Goal: Task Accomplishment & Management: Manage account settings

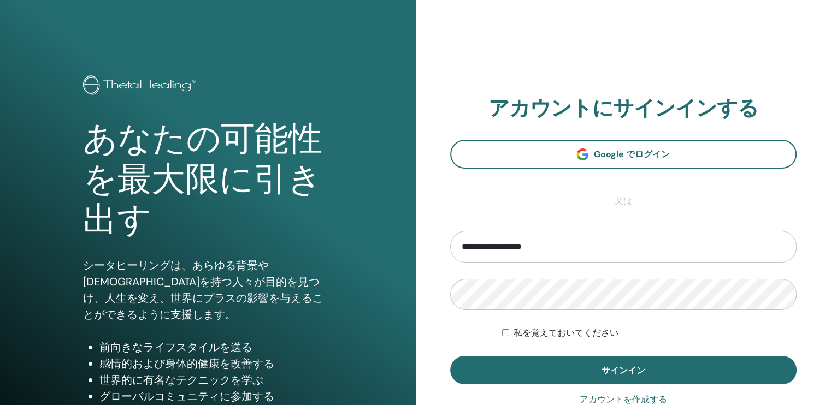
type input "**********"
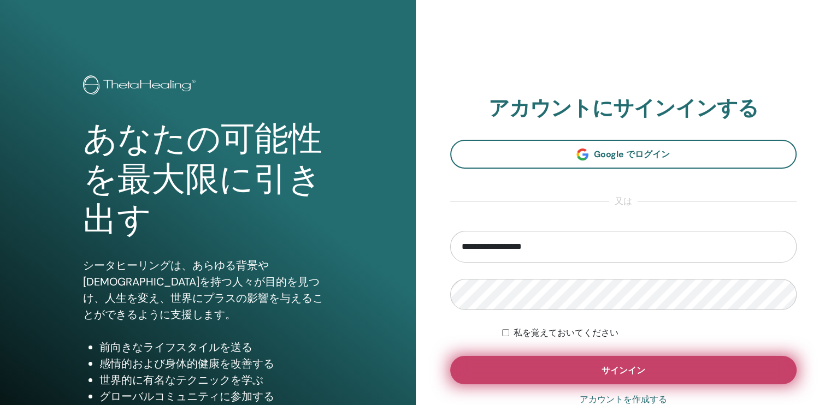
click at [599, 363] on button "サインイン" at bounding box center [623, 370] width 347 height 28
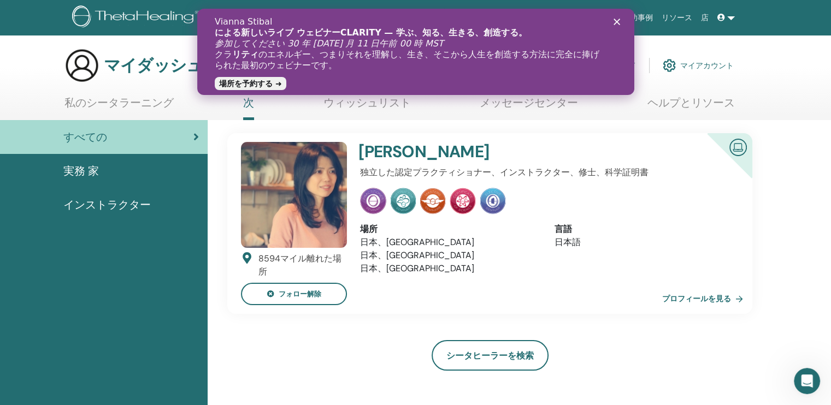
click at [617, 19] on icon "クローズ" at bounding box center [616, 22] width 7 height 7
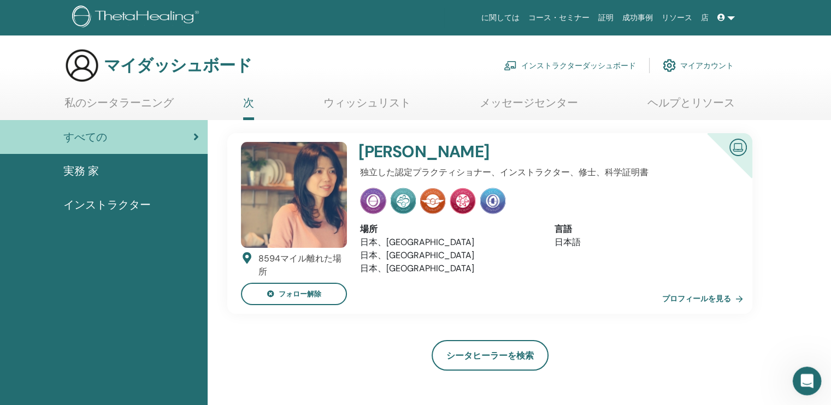
click at [800, 379] on icon "Intercom Messengerを開く" at bounding box center [805, 380] width 18 height 18
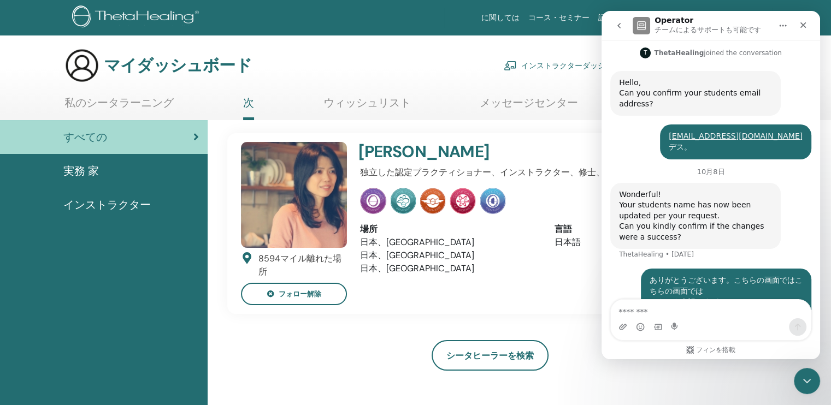
scroll to position [395, 0]
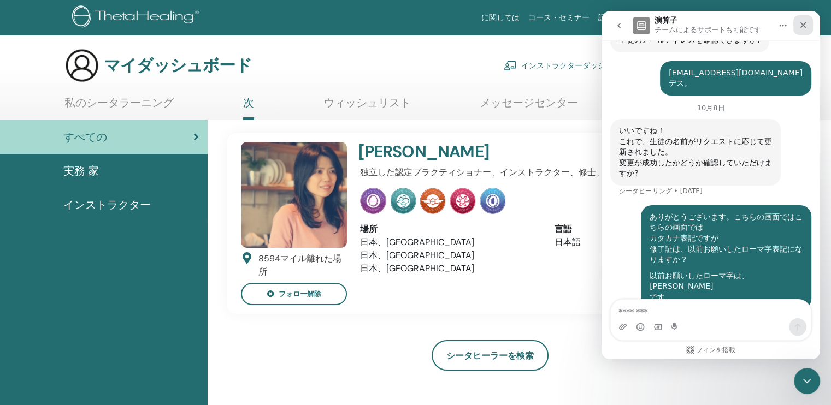
click at [802, 21] on icon "クローズ" at bounding box center [803, 25] width 9 height 9
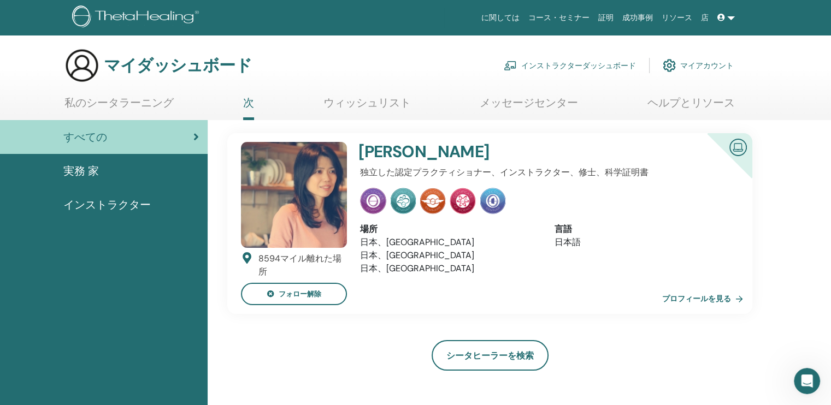
click at [612, 66] on font "インストラクターダッシュボード" at bounding box center [578, 66] width 115 height 10
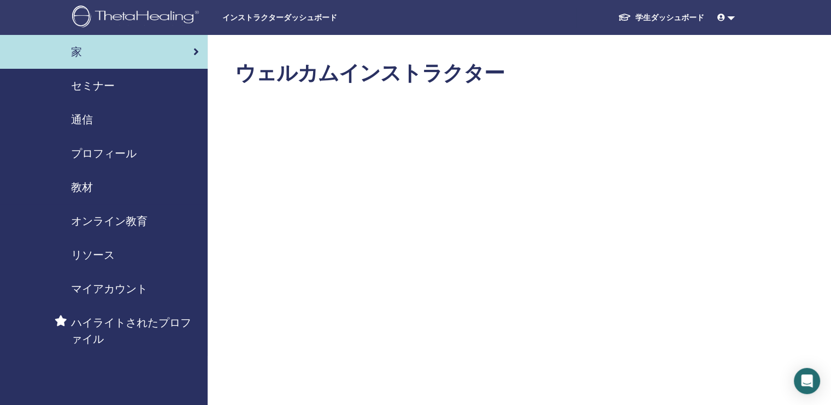
click at [95, 84] on span "セミナー" at bounding box center [93, 86] width 44 height 16
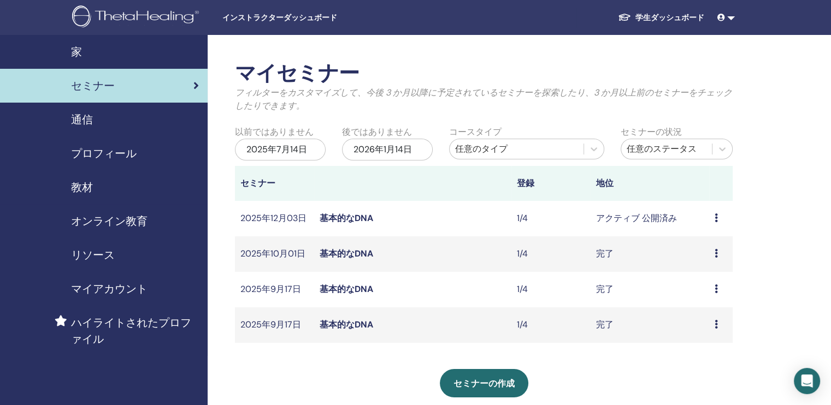
click at [350, 219] on link "基本的なDNA" at bounding box center [347, 217] width 54 height 11
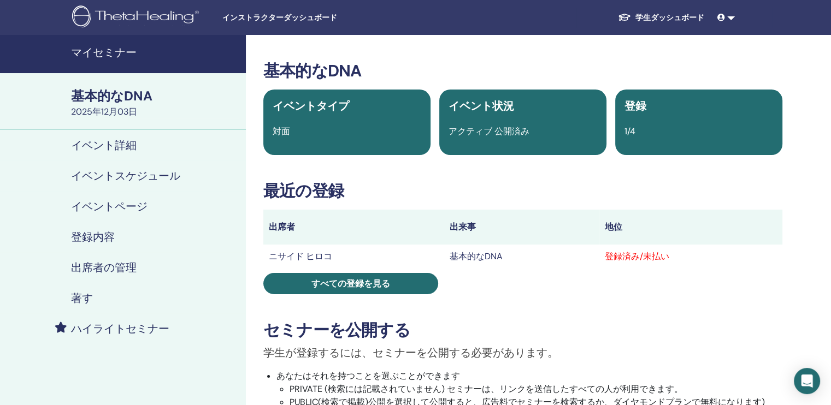
click at [119, 265] on h4 "出席者の管理" at bounding box center [104, 267] width 66 height 13
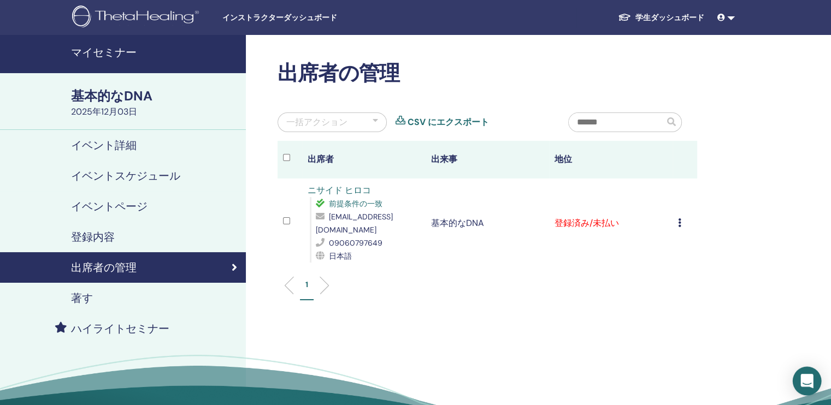
click at [806, 378] on icon "インターコムメッセンジャーを開く" at bounding box center [806, 381] width 13 height 14
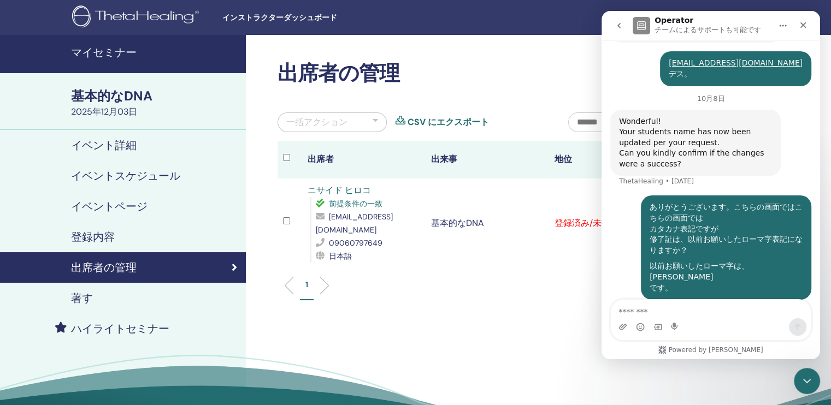
scroll to position [416, 0]
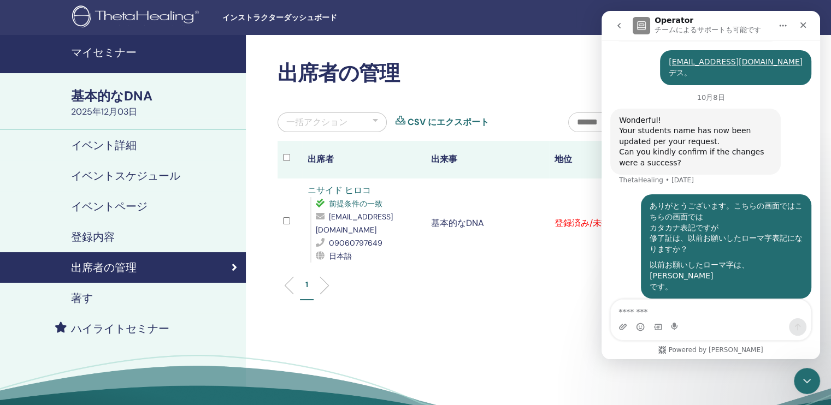
click at [632, 313] on textarea "メッセージ..." at bounding box center [711, 309] width 200 height 19
type textarea "*"
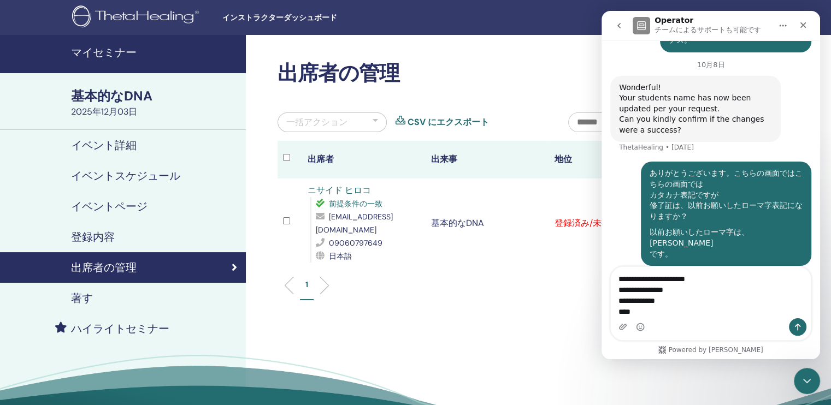
scroll to position [460, 0]
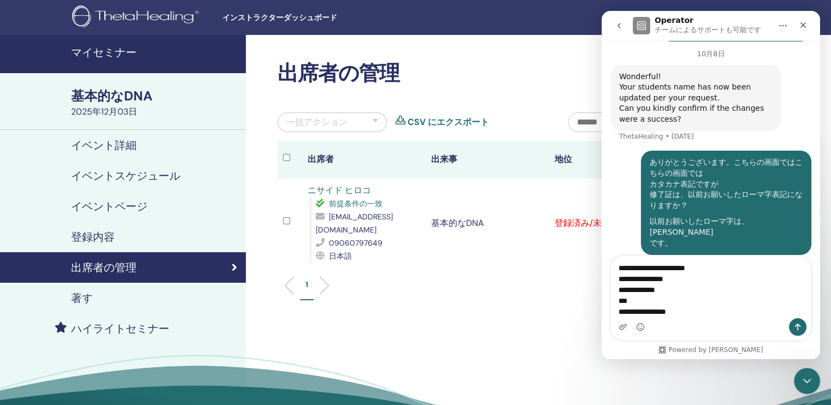
type textarea "**********"
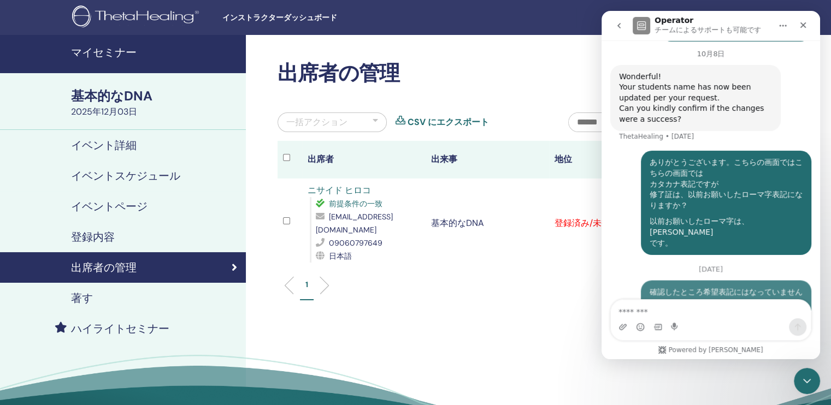
scroll to position [506, 0]
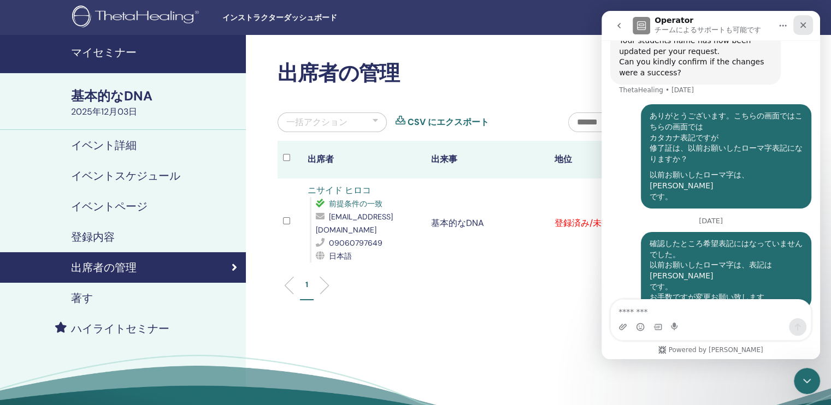
click at [805, 27] on icon "クローズ" at bounding box center [803, 25] width 6 height 6
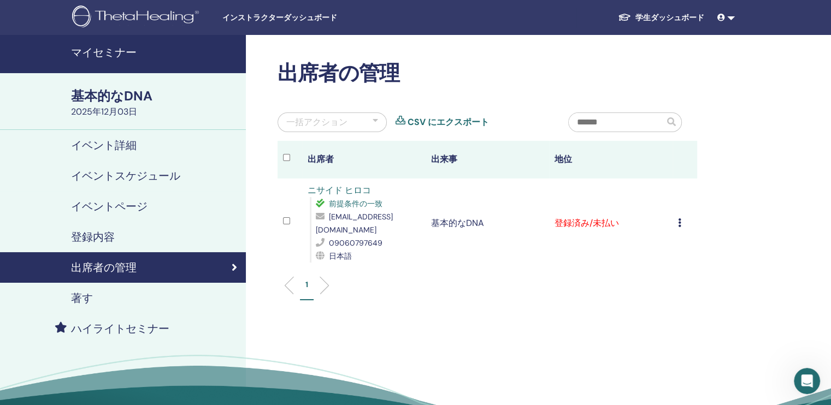
scroll to position [485, 0]
click at [729, 18] on link at bounding box center [726, 18] width 26 height 20
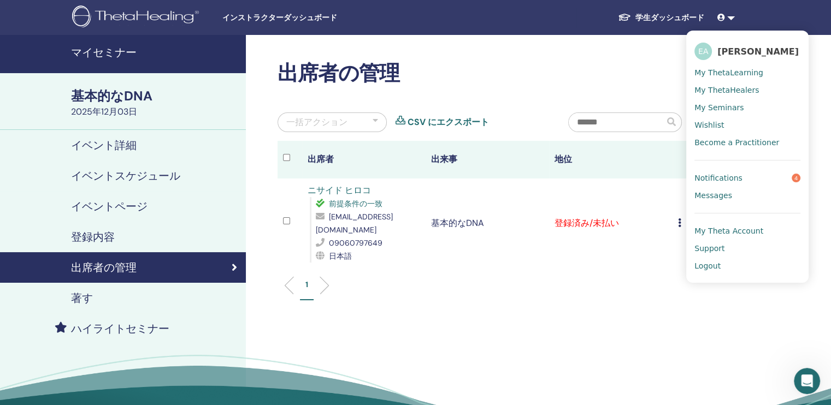
click at [720, 180] on span "Notifications" at bounding box center [718, 178] width 48 height 10
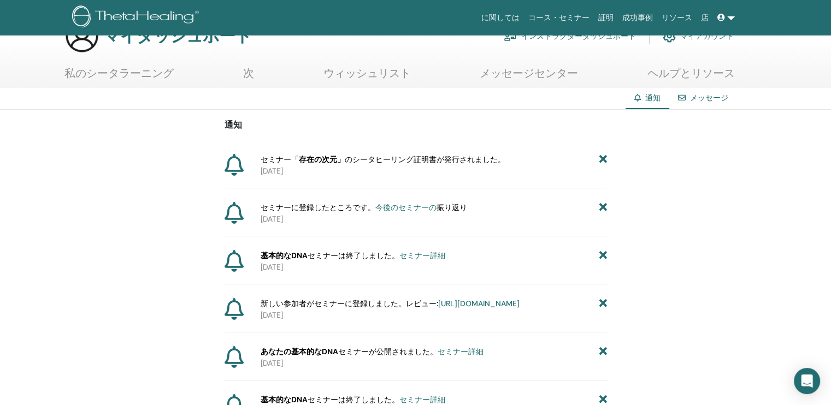
scroll to position [55, 0]
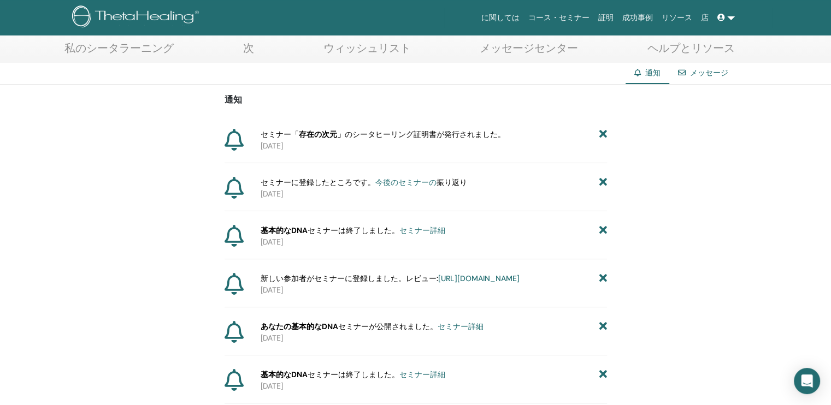
click at [722, 16] on icon at bounding box center [721, 18] width 8 height 8
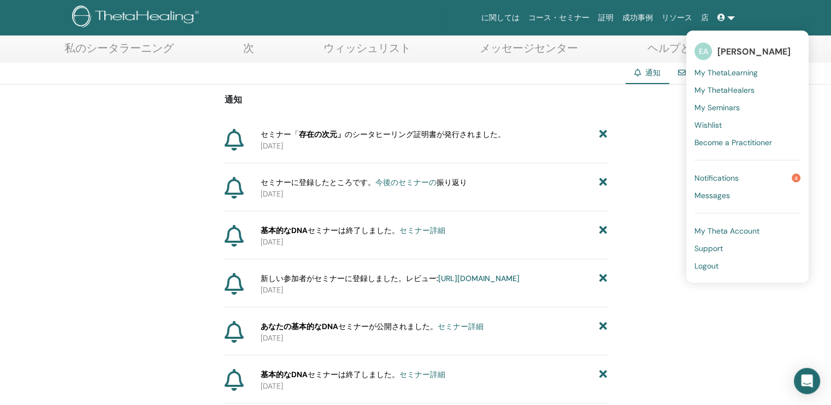
click at [713, 264] on span "Logout" at bounding box center [706, 266] width 24 height 10
